Goal: Information Seeking & Learning: Learn about a topic

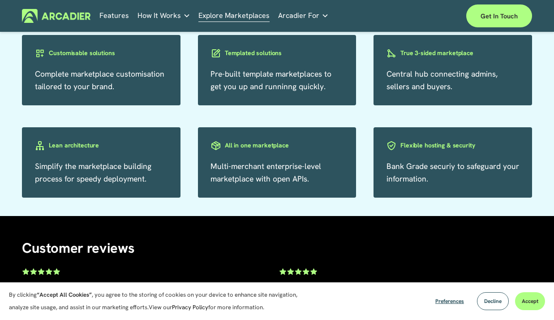
scroll to position [1390, 0]
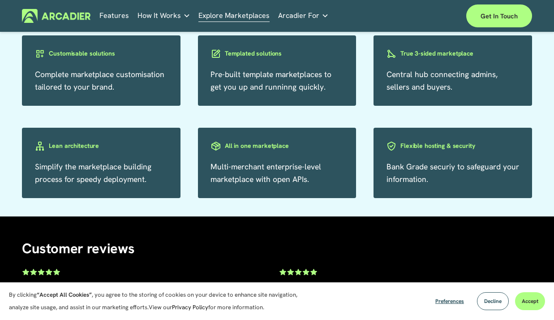
click at [82, 58] on h3 "Customisable solutions" at bounding box center [82, 53] width 66 height 9
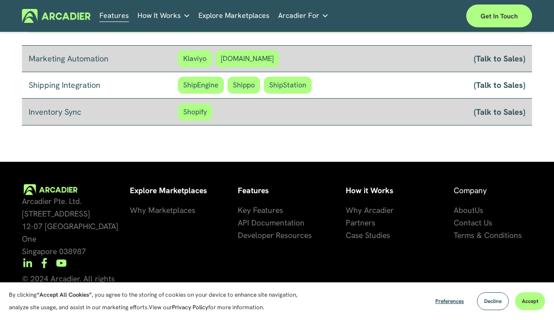
scroll to position [708, 0]
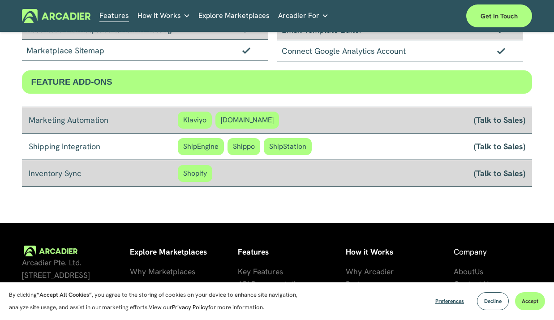
click at [229, 18] on link "Explore Marketplaces" at bounding box center [233, 16] width 71 height 14
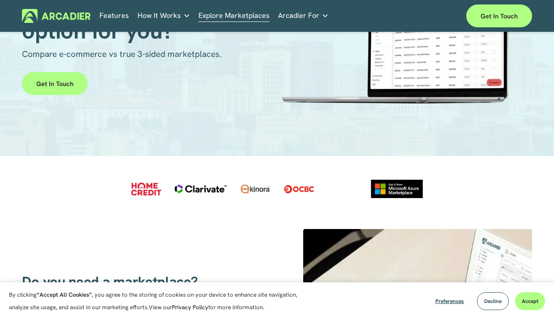
scroll to position [103, 0]
